Goal: Task Accomplishment & Management: Manage account settings

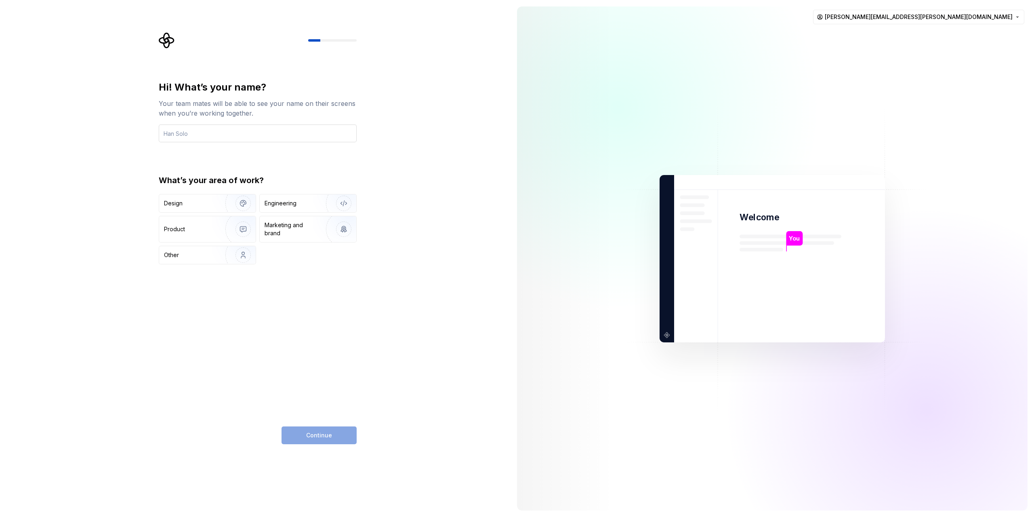
click at [263, 131] on input "text" at bounding box center [258, 133] width 198 height 18
type input "[PERSON_NAME]"
click at [202, 257] on div "Other" at bounding box center [187, 255] width 47 height 8
click at [323, 439] on button "Continue" at bounding box center [319, 435] width 75 height 18
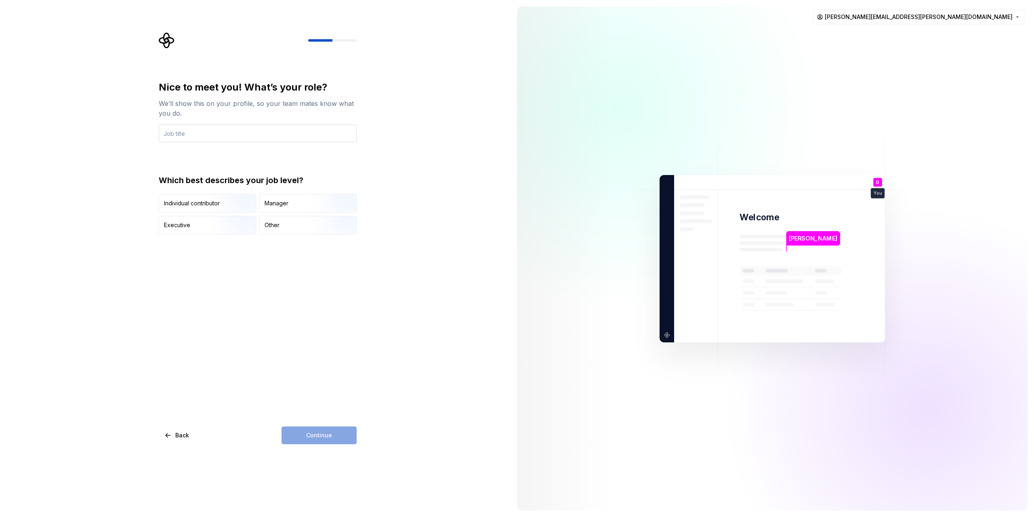
click at [243, 131] on input "text" at bounding box center [258, 133] width 198 height 18
click at [244, 134] on input "text" at bounding box center [258, 133] width 198 height 18
click at [246, 126] on input "text" at bounding box center [258, 133] width 198 height 18
click at [276, 229] on div "Other" at bounding box center [308, 225] width 97 height 18
click at [226, 133] on input "text" at bounding box center [258, 133] width 198 height 18
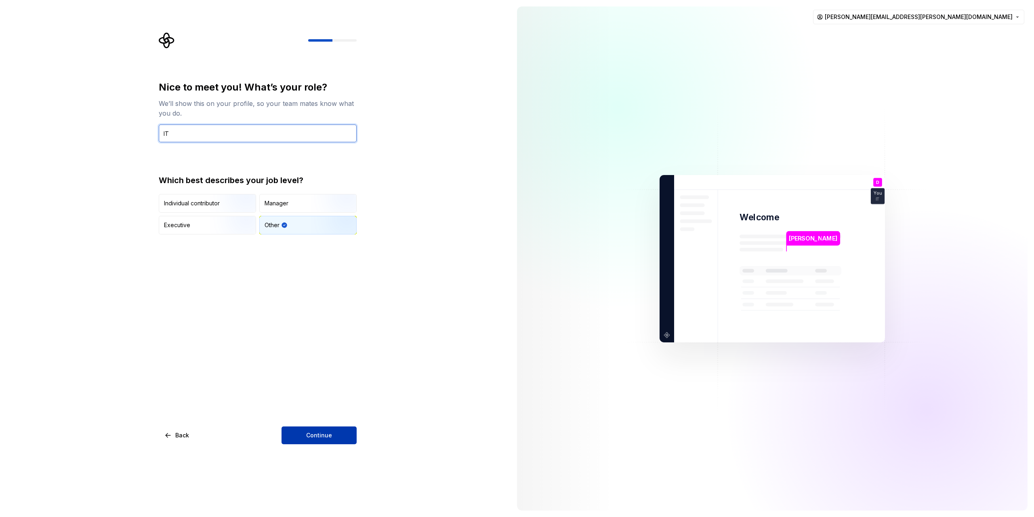
type input "IT"
click at [328, 440] on button "Continue" at bounding box center [319, 435] width 75 height 18
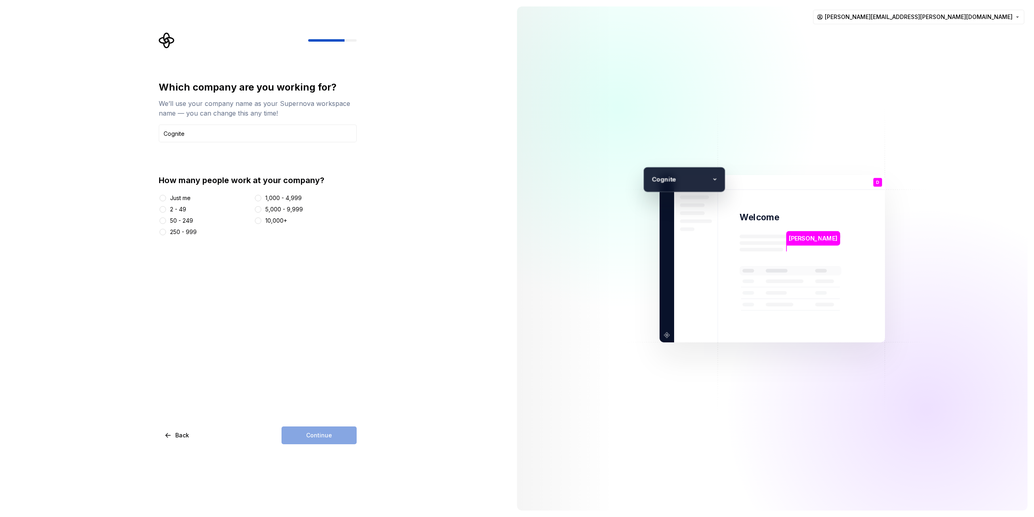
type input "Cognite"
click at [188, 232] on div "250 - 999" at bounding box center [183, 232] width 27 height 8
click at [166, 232] on button "250 - 999" at bounding box center [163, 232] width 6 height 6
click at [330, 432] on span "Continue" at bounding box center [319, 435] width 26 height 8
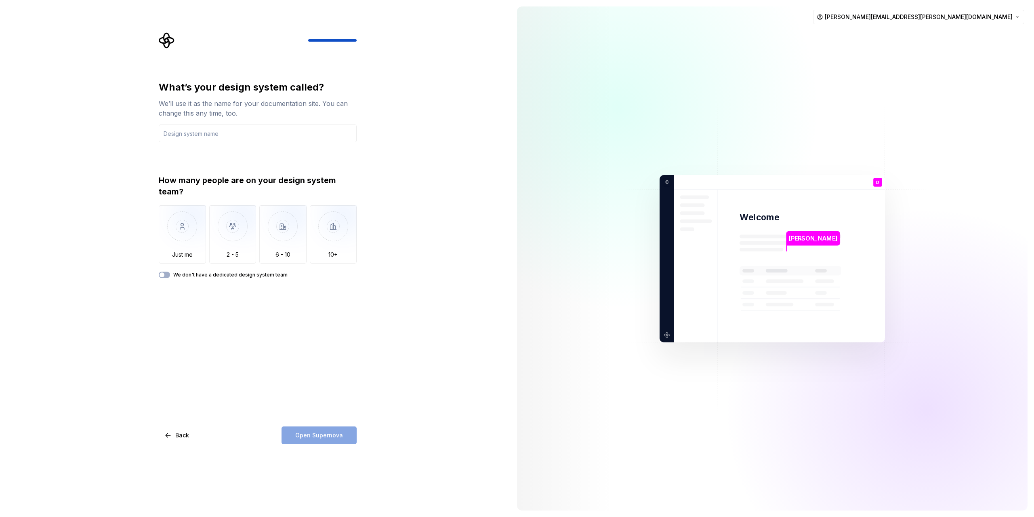
click at [318, 434] on div "Open Supernova" at bounding box center [319, 435] width 75 height 18
click at [235, 131] on input "text" at bounding box center [258, 133] width 198 height 18
click at [166, 38] on icon "Supernova Logo" at bounding box center [166, 40] width 15 height 15
click at [1005, 20] on html "What’s your design system called? We’ll use it as the name for your documentati…" at bounding box center [517, 258] width 1034 height 517
click at [644, 135] on html "What’s your design system called? We’ll use it as the name for your documentati…" at bounding box center [517, 258] width 1034 height 517
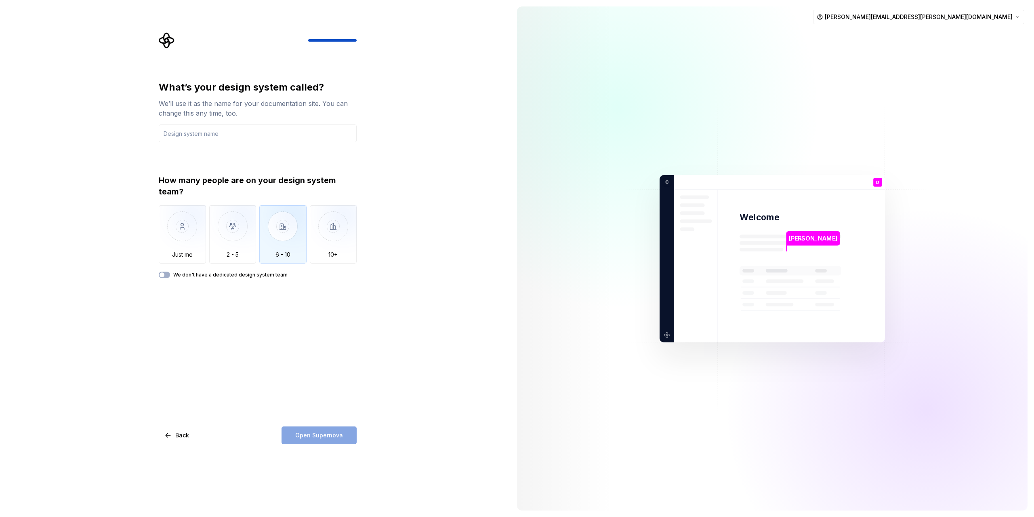
click at [286, 246] on img "button" at bounding box center [282, 232] width 47 height 54
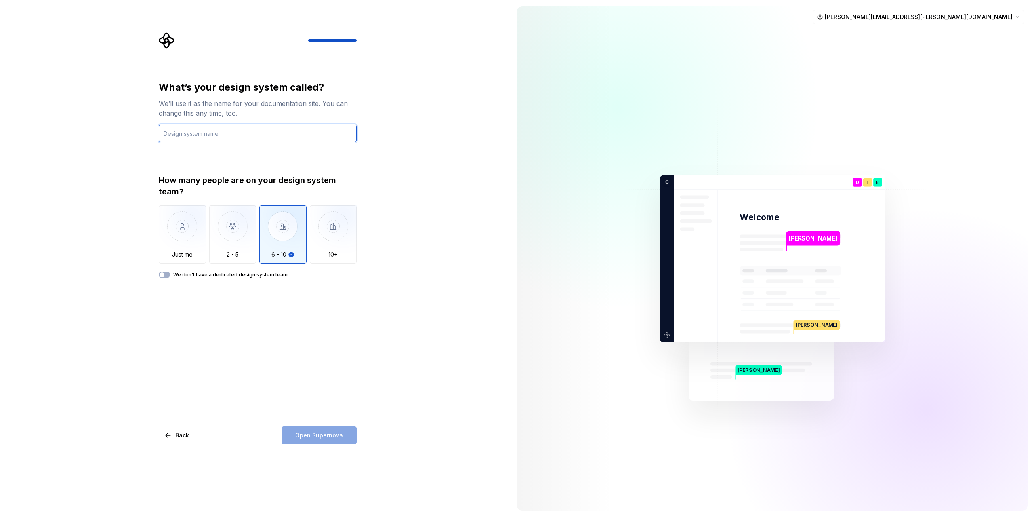
click at [207, 128] on input "text" at bounding box center [258, 133] width 198 height 18
type input "T"
type input "IT"
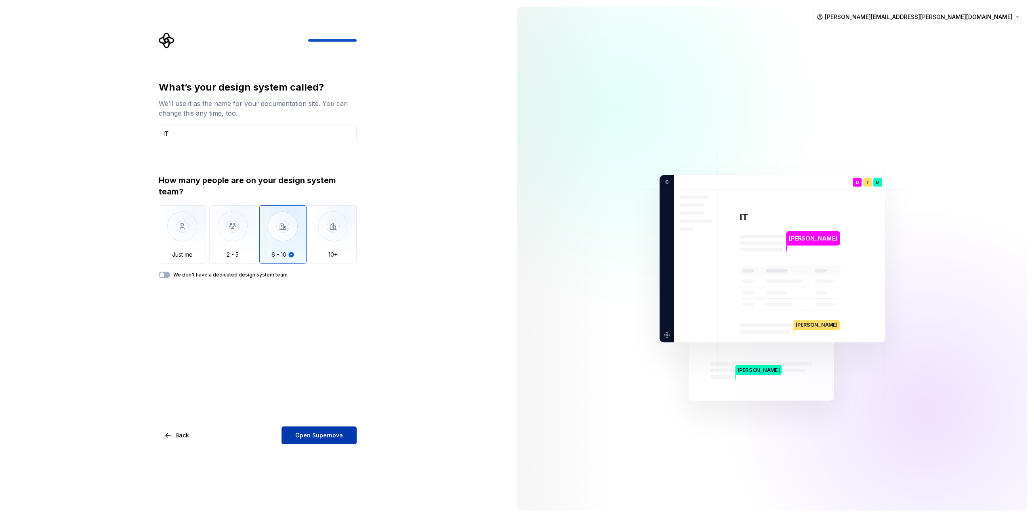
click at [337, 431] on button "Open Supernova" at bounding box center [319, 435] width 75 height 18
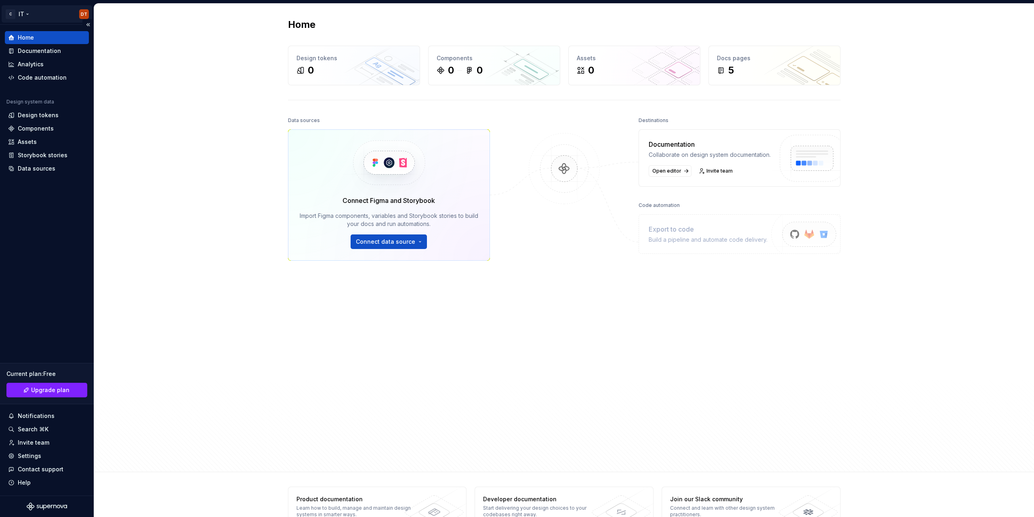
click at [25, 18] on html "C IT DT Home Documentation Analytics Code automation Design system data Design …" at bounding box center [517, 258] width 1034 height 517
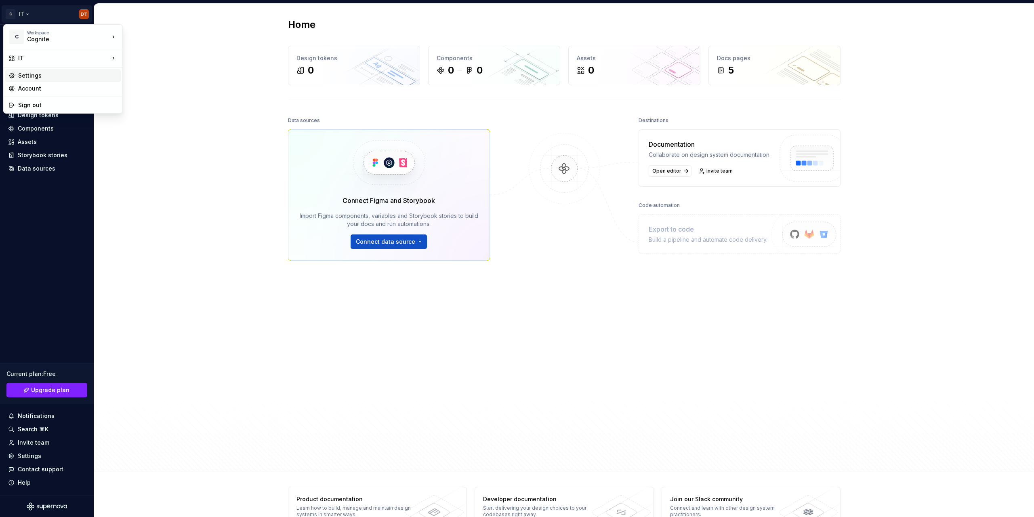
click at [36, 77] on div "Settings" at bounding box center [67, 76] width 99 height 8
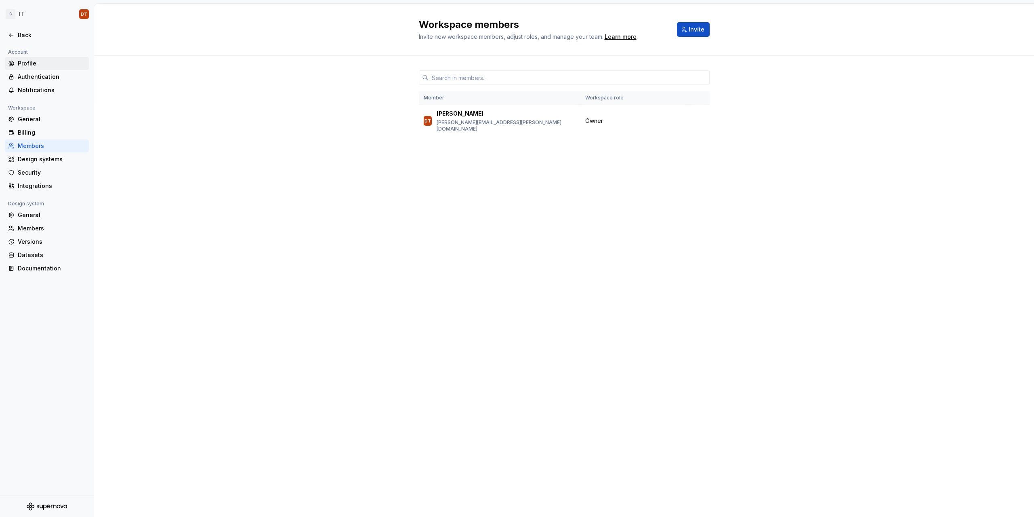
click at [34, 62] on div "Profile" at bounding box center [52, 63] width 68 height 8
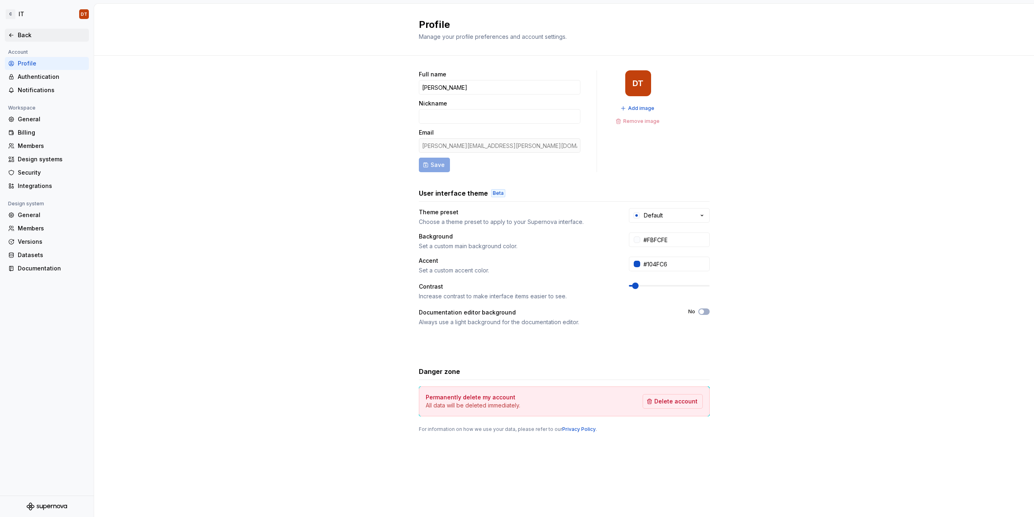
click at [26, 36] on div "Back" at bounding box center [52, 35] width 68 height 8
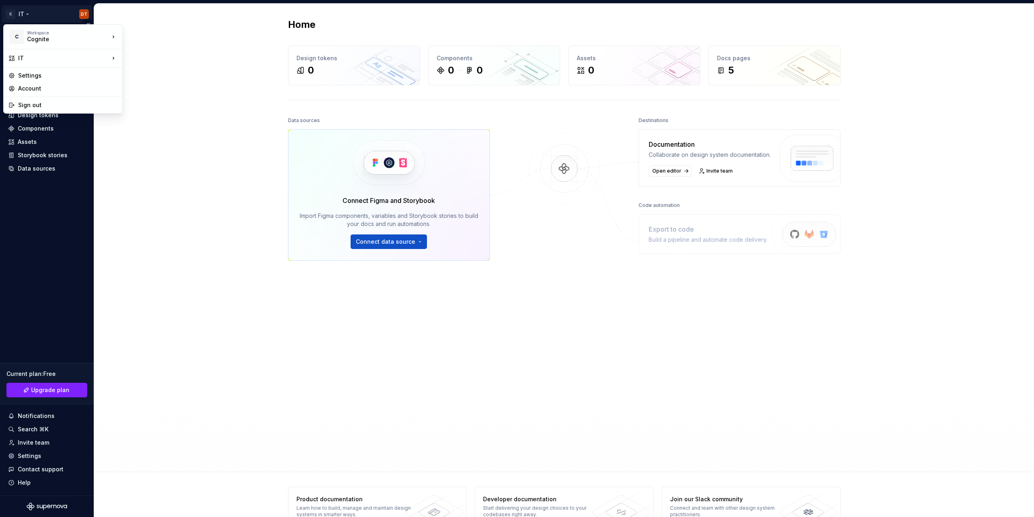
click at [85, 13] on html "C IT DT Home Documentation Analytics Code automation Design system data Design …" at bounding box center [517, 258] width 1034 height 517
click at [38, 103] on div "Sign out" at bounding box center [67, 105] width 99 height 8
click at [5, 12] on html "C IT DT Home Documentation Analytics Code automation Design system data Design …" at bounding box center [517, 258] width 1034 height 517
click at [42, 77] on div "Settings" at bounding box center [67, 76] width 99 height 8
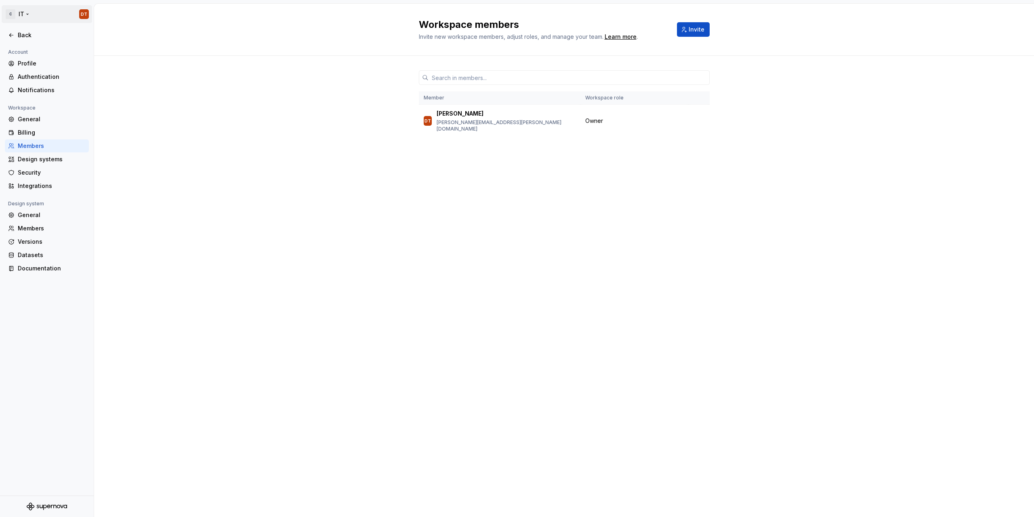
click at [84, 11] on html "C IT DT Back Account Profile Authentication Notifications Workspace General Bil…" at bounding box center [517, 258] width 1034 height 517
click at [141, 122] on html "C IT DT Back Account Profile Authentication Notifications Workspace General Bil…" at bounding box center [517, 258] width 1034 height 517
click at [39, 62] on div "Profile" at bounding box center [52, 63] width 68 height 8
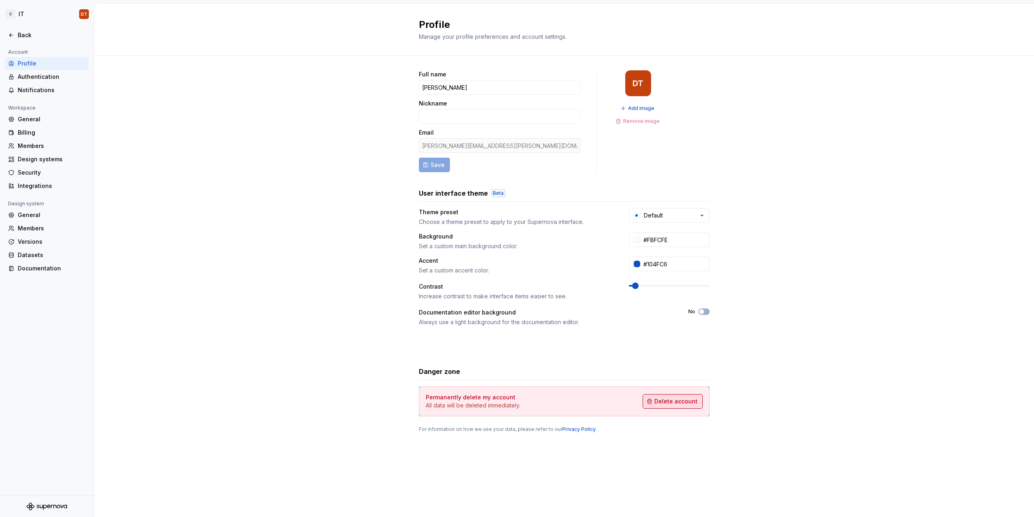
click at [657, 406] on button "Delete account" at bounding box center [673, 401] width 60 height 15
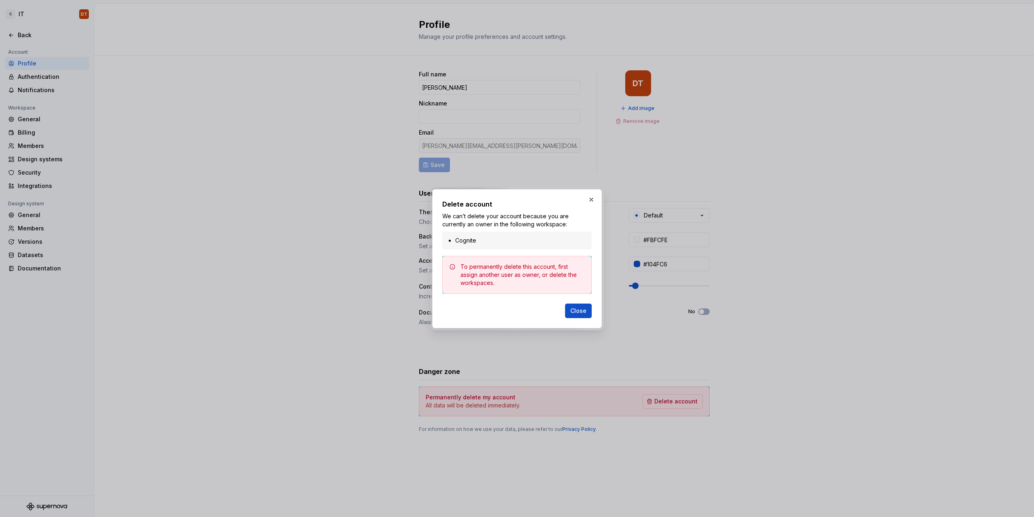
click at [549, 239] on li "Cognite" at bounding box center [521, 240] width 132 height 8
click at [571, 280] on div "To permanently delete this account, first assign another user as owner, or dele…" at bounding box center [523, 275] width 124 height 24
click at [585, 310] on span "Close" at bounding box center [578, 311] width 16 height 8
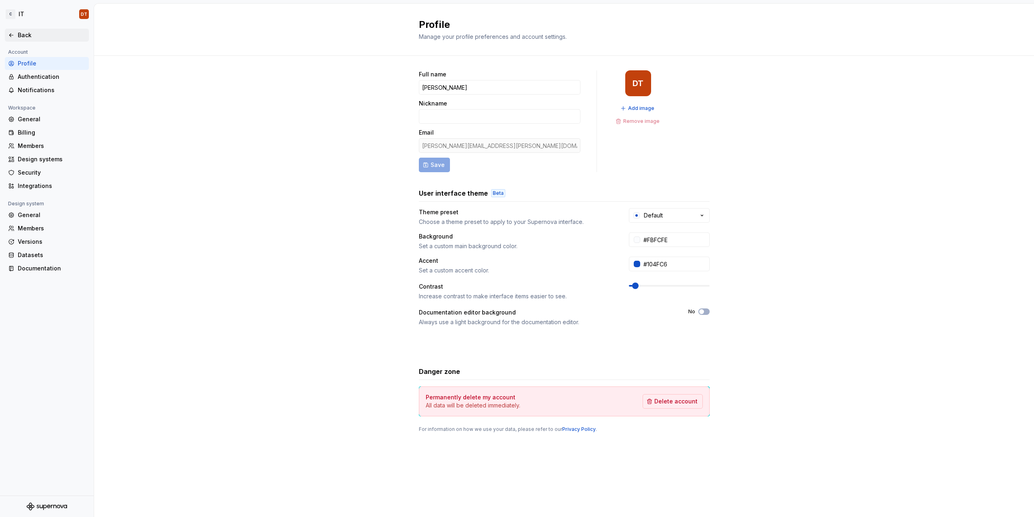
click at [12, 40] on div "Back" at bounding box center [47, 35] width 84 height 13
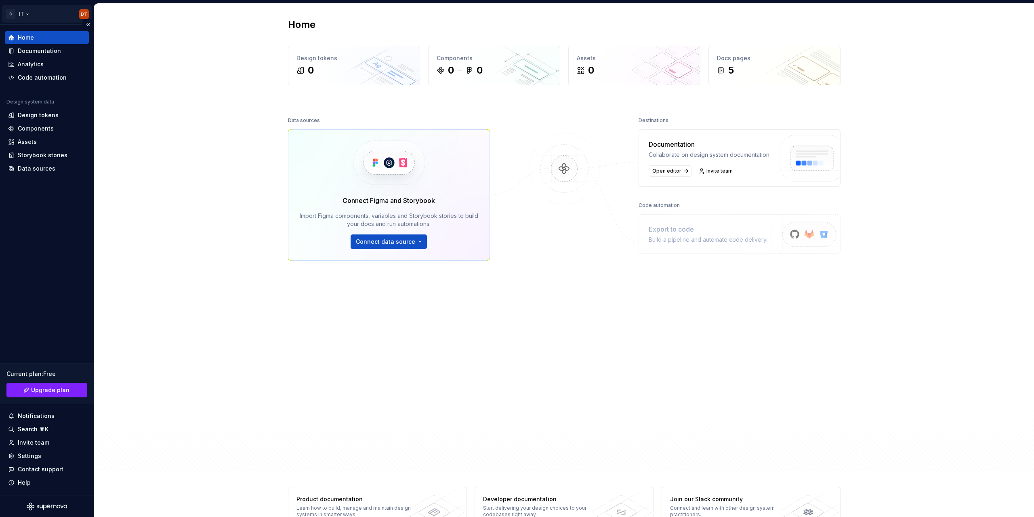
click at [15, 18] on html "C IT DT Home Documentation Analytics Code automation Design system data Design …" at bounding box center [517, 258] width 1034 height 517
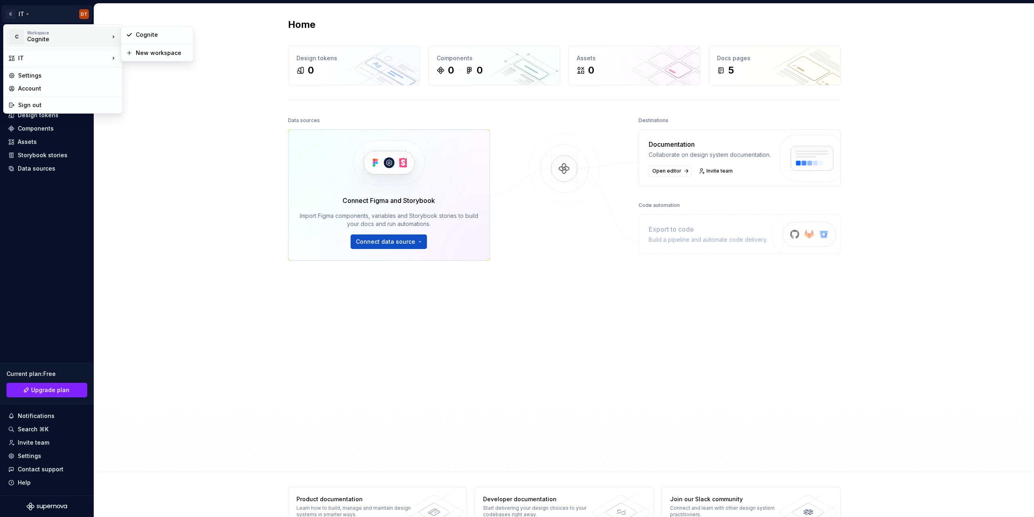
click at [101, 39] on div "Workspace Cognite" at bounding box center [68, 36] width 82 height 13
drag, startPoint x: 133, startPoint y: 30, endPoint x: 104, endPoint y: 38, distance: 30.1
click at [104, 38] on div "Workspace Cognite" at bounding box center [68, 36] width 82 height 13
click at [37, 91] on div "Account" at bounding box center [67, 88] width 99 height 8
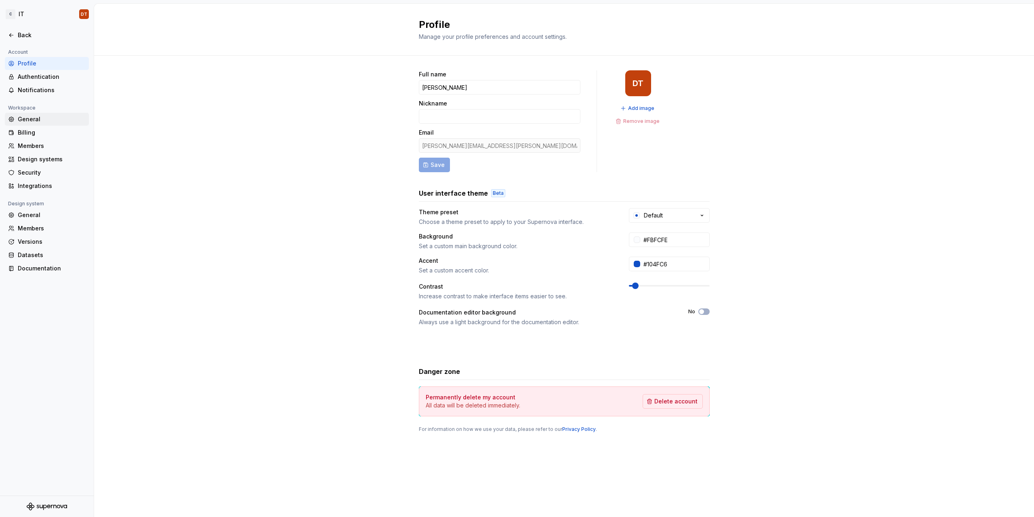
click at [37, 122] on div "General" at bounding box center [52, 119] width 68 height 8
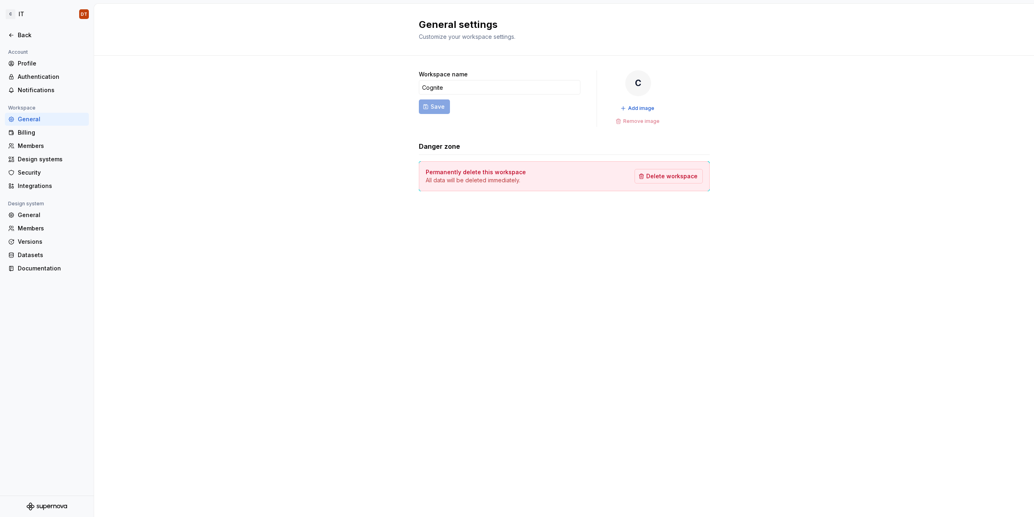
click at [659, 184] on div "Permanently delete this workspace All data will be deleted immediately. Delete …" at bounding box center [564, 176] width 291 height 30
click at [490, 81] on input "Cognite" at bounding box center [500, 87] width 162 height 15
click at [435, 106] on span "Save" at bounding box center [438, 107] width 14 height 8
click at [467, 91] on input "p" at bounding box center [500, 87] width 162 height 15
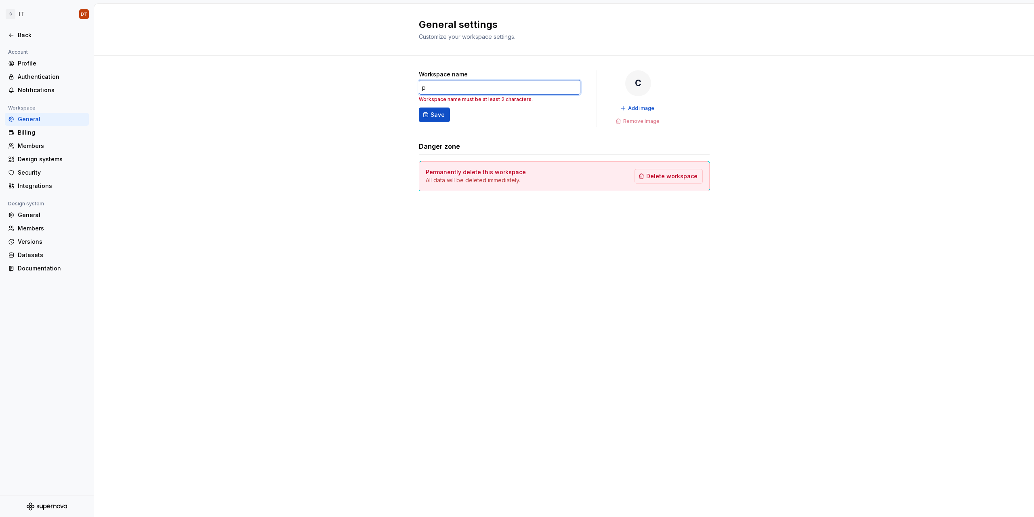
click at [467, 91] on input "p" at bounding box center [500, 87] width 162 height 15
click at [436, 110] on span "Save" at bounding box center [438, 107] width 14 height 8
type input "pi"
click at [657, 178] on span "Delete workspace" at bounding box center [671, 176] width 51 height 8
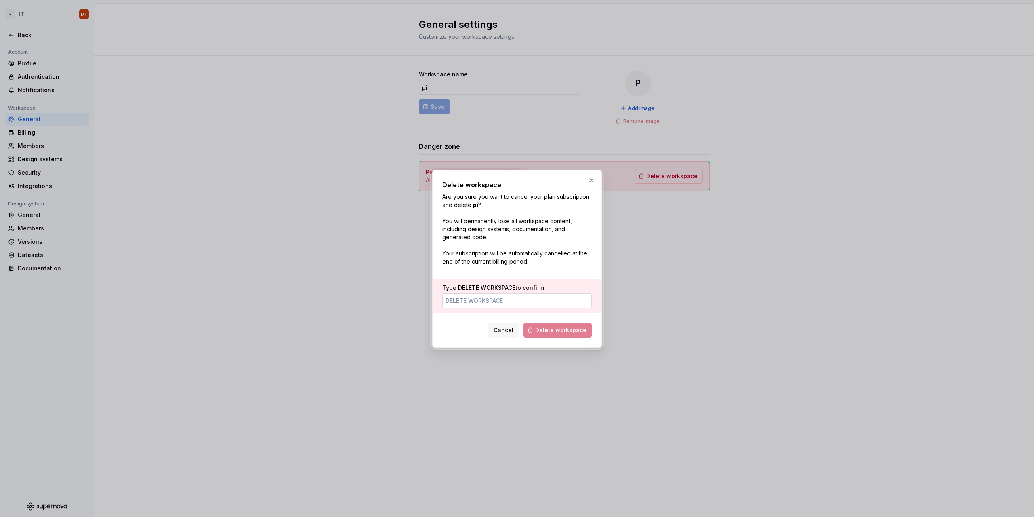
click at [512, 302] on input "Type DELETE WORKSPACE to confirm" at bounding box center [516, 300] width 149 height 15
type input "DELETE WORKSPACE"
click at [552, 338] on div "Delete workspace Are you sure you want to cancel your plan subscription and del…" at bounding box center [517, 259] width 170 height 178
click at [555, 323] on button "Delete workspace" at bounding box center [558, 330] width 68 height 15
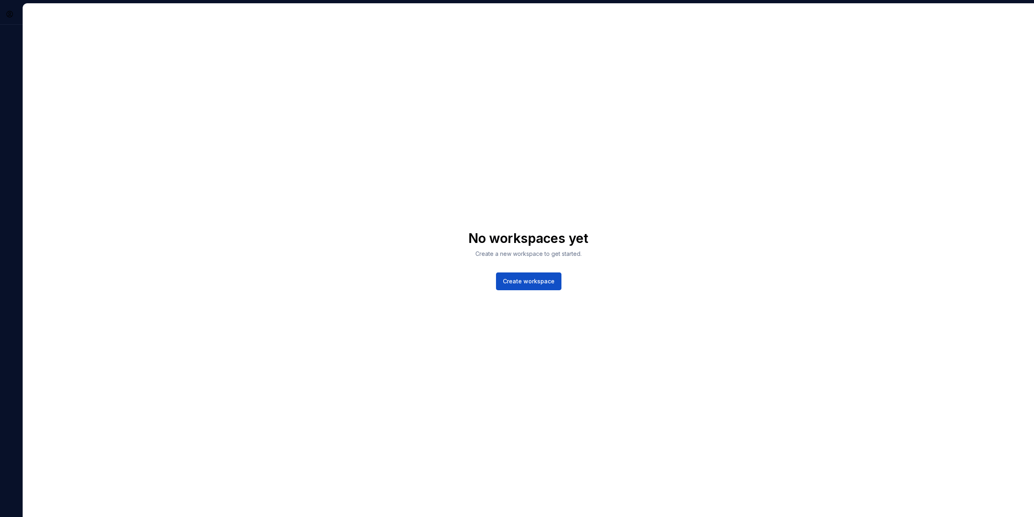
click at [981, 83] on div "No workspaces yet Create a new workspace to get started. Create workspace" at bounding box center [528, 260] width 1011 height 513
click at [5, 464] on div "DT" at bounding box center [11, 260] width 23 height 514
click at [6, 463] on div "DT" at bounding box center [11, 260] width 23 height 514
drag, startPoint x: 384, startPoint y: 338, endPoint x: 430, endPoint y: 333, distance: 45.9
click at [423, 335] on div "No workspaces yet Create a new workspace to get started. Create workspace" at bounding box center [528, 260] width 1011 height 513
